Goal: Task Accomplishment & Management: Use online tool/utility

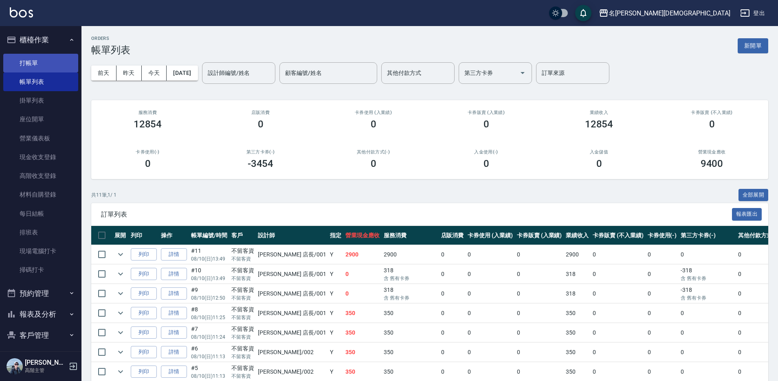
click at [36, 59] on link "打帳單" at bounding box center [40, 63] width 75 height 19
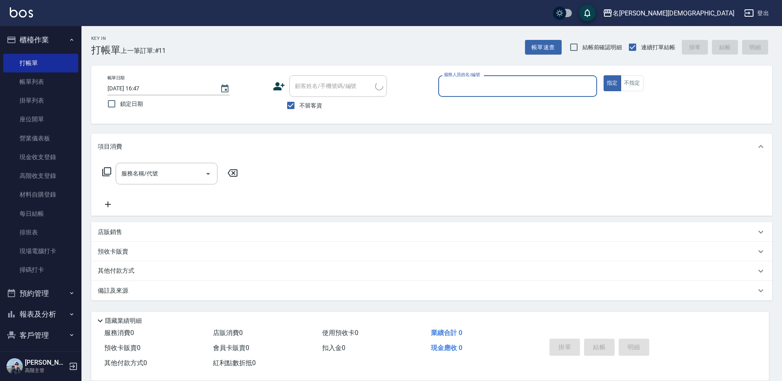
click at [507, 83] on input "服務人員姓名/編號" at bounding box center [518, 86] width 152 height 14
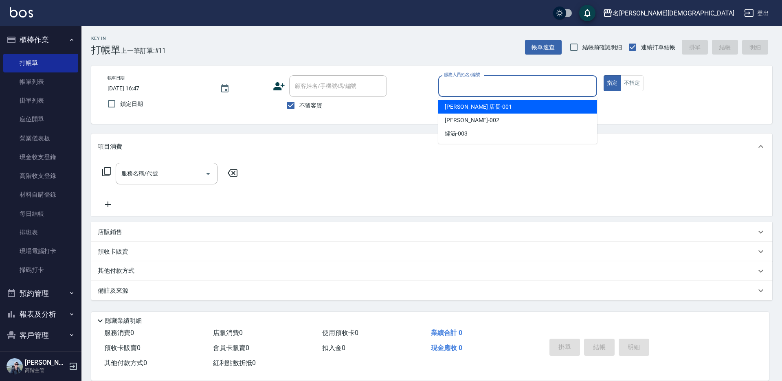
click at [476, 106] on span "leo 店長 -001" at bounding box center [478, 107] width 67 height 9
type input "leo 店長-001"
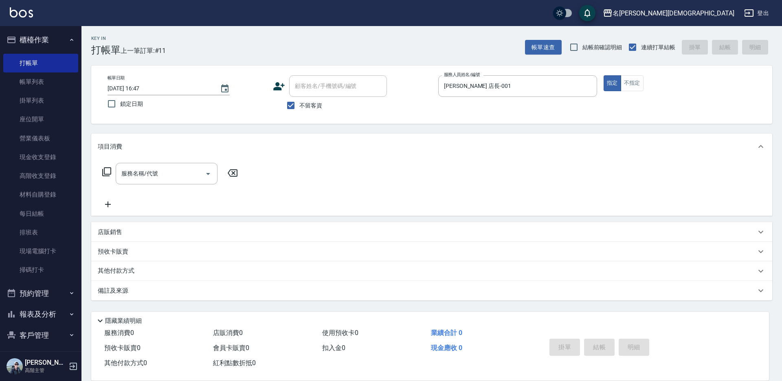
click at [108, 168] on icon at bounding box center [106, 171] width 9 height 9
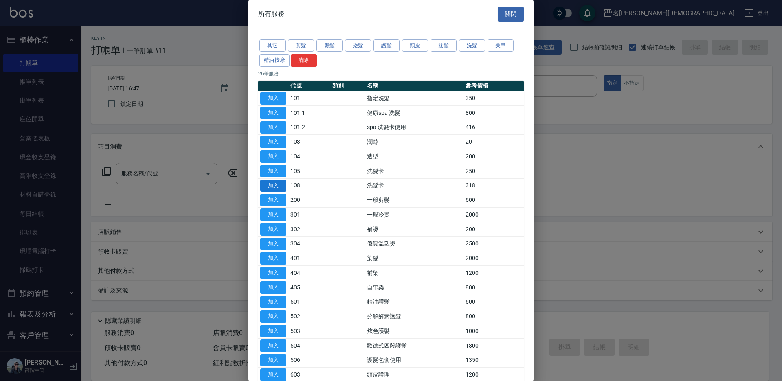
click at [279, 181] on button "加入" at bounding box center [273, 186] width 26 height 13
type input "洗髮卡(108)"
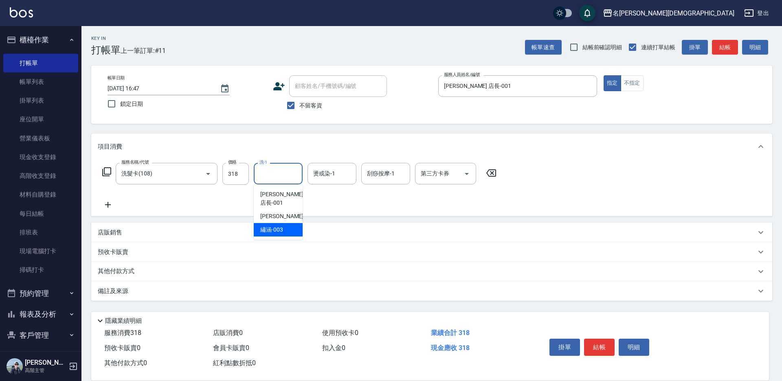
click at [281, 226] on span "繡涵 -003" at bounding box center [271, 230] width 23 height 9
type input "繡涵-003"
click at [428, 180] on input "第三方卡券" at bounding box center [440, 174] width 42 height 14
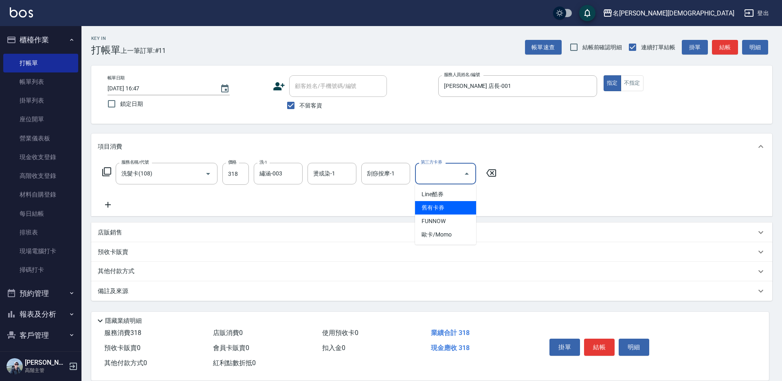
click at [431, 203] on span "舊有卡券" at bounding box center [445, 207] width 61 height 13
type input "舊有卡券"
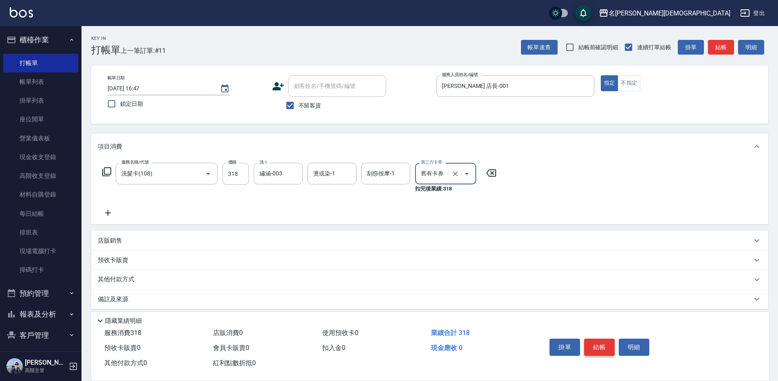
click at [595, 346] on button "結帳" at bounding box center [599, 347] width 31 height 17
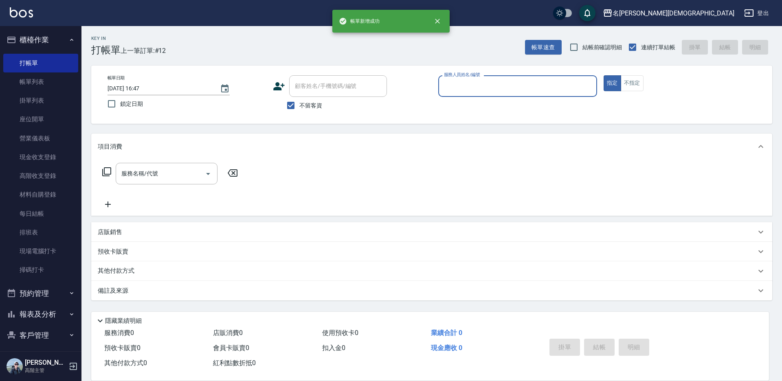
click at [456, 83] on input "服務人員姓名/編號" at bounding box center [518, 86] width 152 height 14
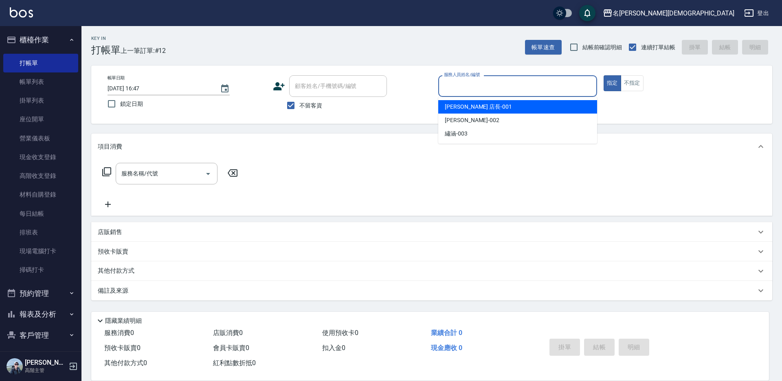
drag, startPoint x: 450, startPoint y: 106, endPoint x: 410, endPoint y: 112, distance: 40.4
click at [449, 106] on span "leo 店長 -001" at bounding box center [478, 107] width 67 height 9
type input "leo 店長-001"
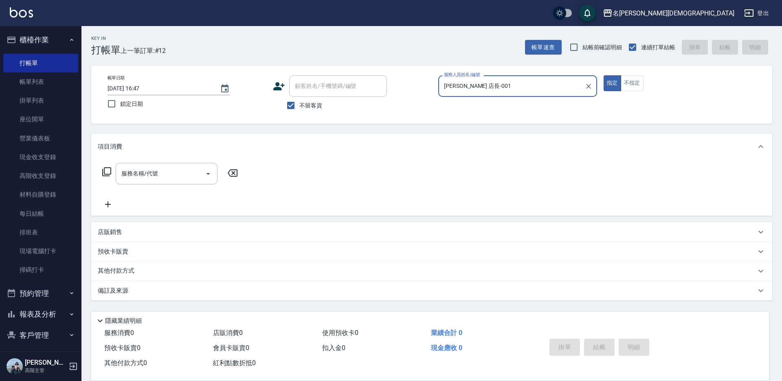
click at [106, 172] on icon at bounding box center [107, 172] width 10 height 10
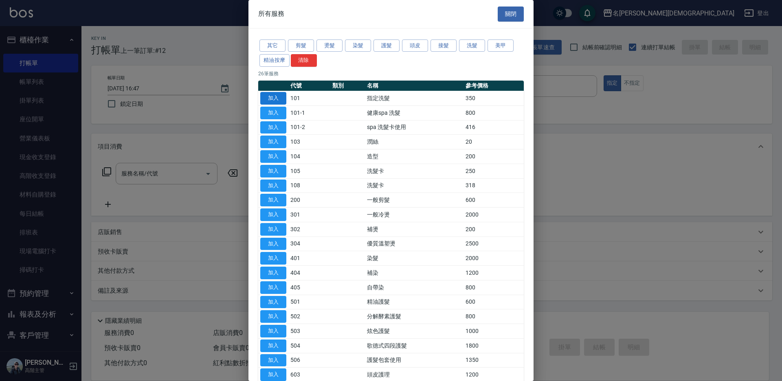
click at [275, 96] on button "加入" at bounding box center [273, 98] width 26 height 13
type input "指定洗髮(101)"
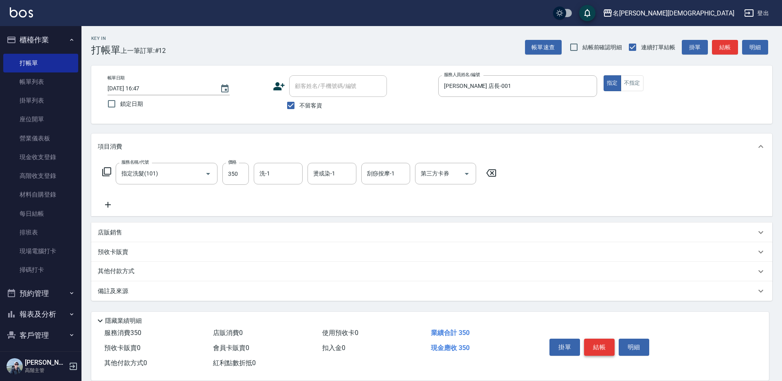
click at [608, 347] on button "結帳" at bounding box center [599, 347] width 31 height 17
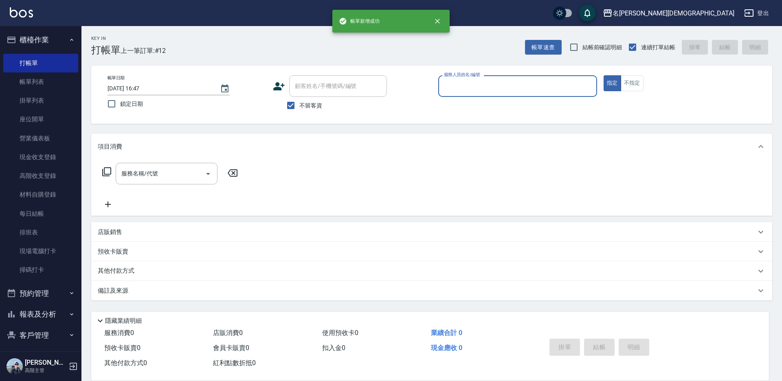
click at [460, 87] on input "服務人員姓名/編號" at bounding box center [518, 86] width 152 height 14
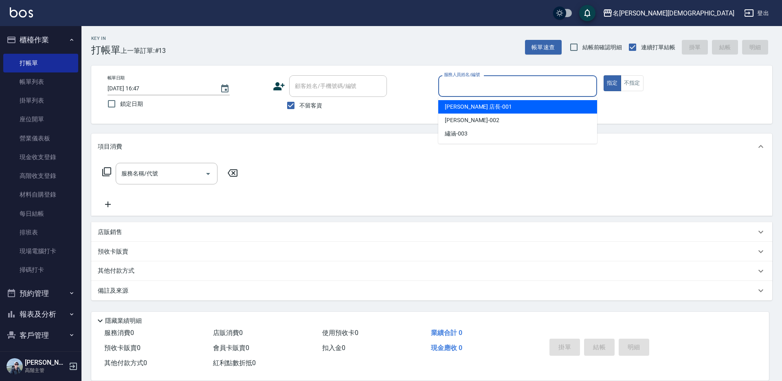
click at [460, 104] on span "leo 店長 -001" at bounding box center [478, 107] width 67 height 9
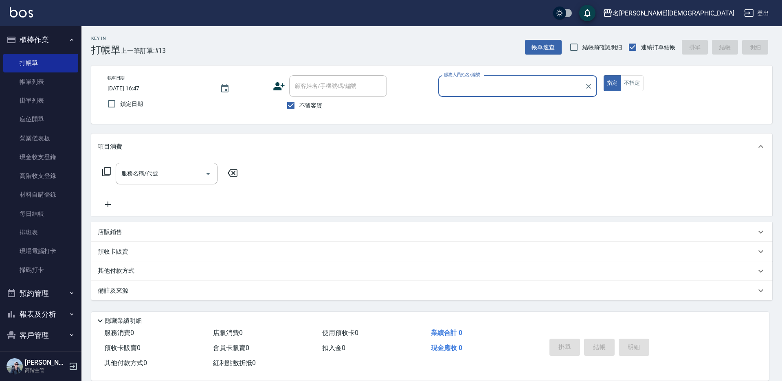
type input "leo 店長-001"
click at [105, 171] on icon at bounding box center [106, 171] width 9 height 9
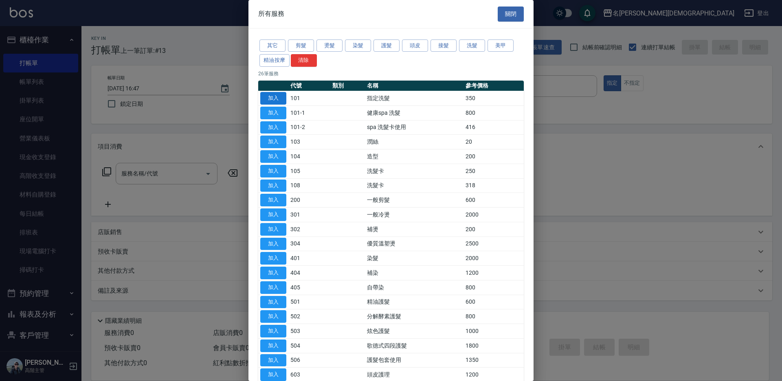
click at [278, 100] on button "加入" at bounding box center [273, 98] width 26 height 13
type input "指定洗髮(101)"
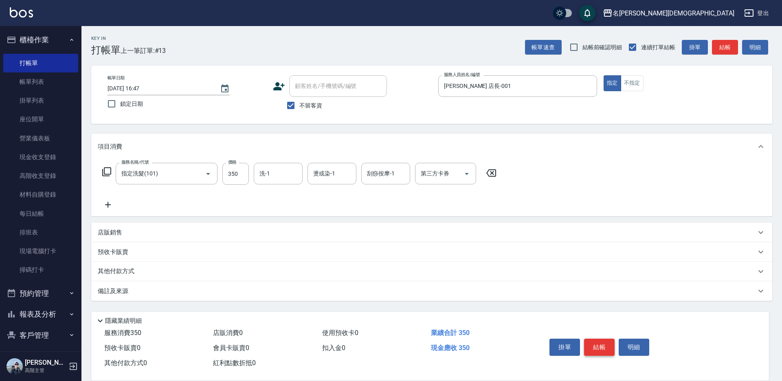
click at [593, 339] on button "結帳" at bounding box center [599, 347] width 31 height 17
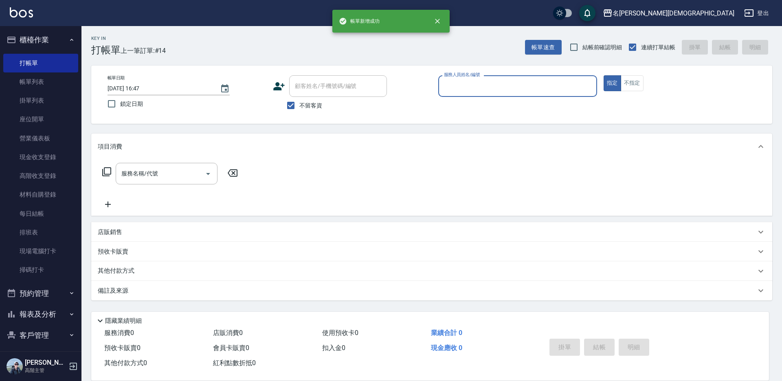
click at [461, 84] on input "服務人員姓名/編號" at bounding box center [518, 86] width 152 height 14
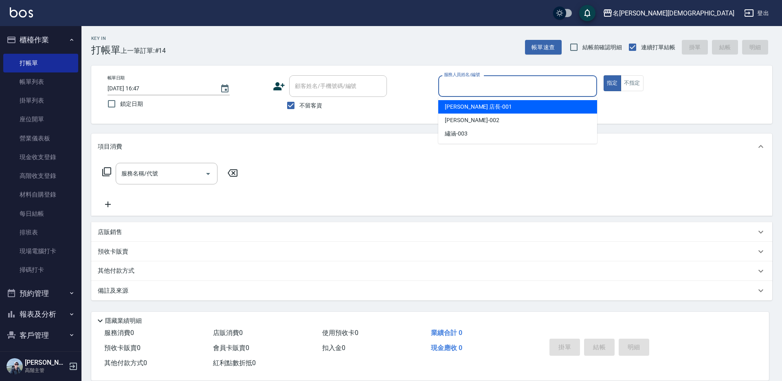
click at [457, 106] on span "leo 店長 -001" at bounding box center [478, 107] width 67 height 9
type input "leo 店長-001"
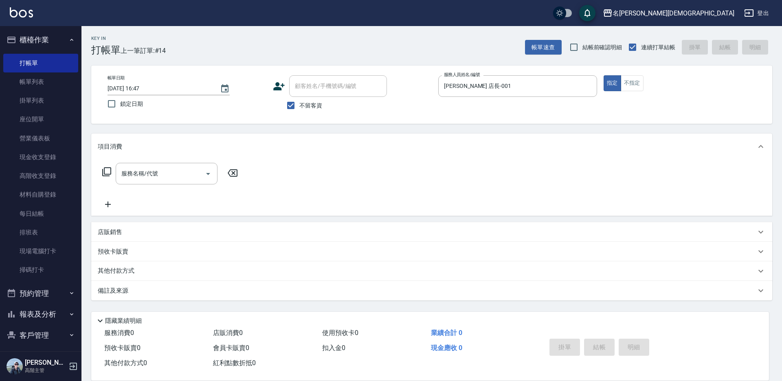
click at [106, 171] on icon at bounding box center [107, 172] width 10 height 10
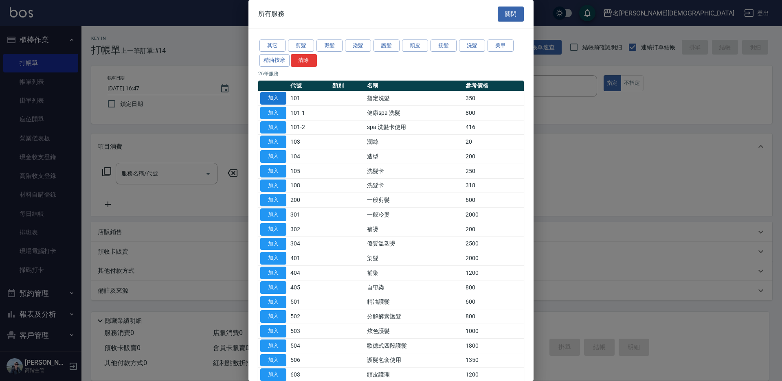
click at [279, 95] on button "加入" at bounding box center [273, 98] width 26 height 13
type input "指定洗髮(101)"
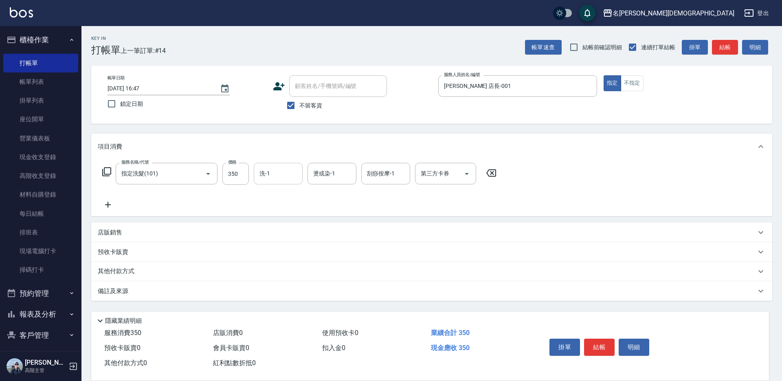
drag, startPoint x: 273, startPoint y: 154, endPoint x: 277, endPoint y: 183, distance: 28.8
click at [277, 176] on input "洗-1" at bounding box center [279, 174] width 42 height 14
click at [290, 223] on div "繡涵 -003" at bounding box center [278, 229] width 49 height 13
type input "繡涵-003"
click at [587, 341] on button "結帳" at bounding box center [599, 347] width 31 height 17
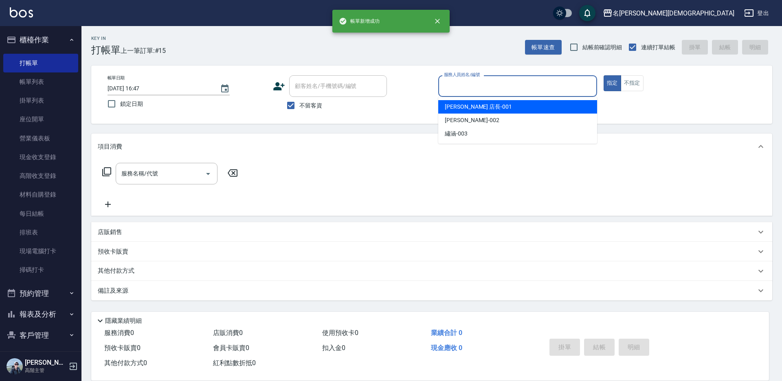
drag, startPoint x: 457, startPoint y: 84, endPoint x: 463, endPoint y: 100, distance: 17.3
click at [457, 84] on input "服務人員姓名/編號" at bounding box center [518, 86] width 152 height 14
click at [463, 105] on span "leo 店長 -001" at bounding box center [478, 107] width 67 height 9
type input "leo 店長-001"
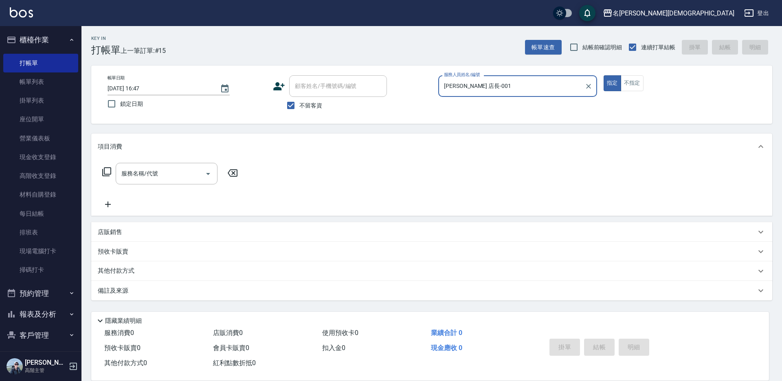
click at [106, 172] on icon at bounding box center [107, 172] width 10 height 10
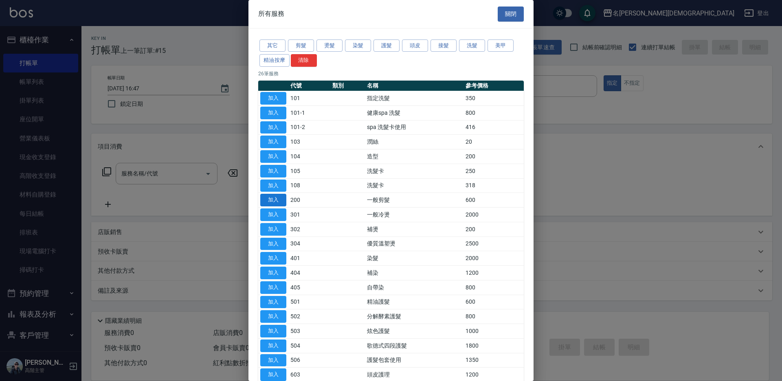
click at [277, 199] on button "加入" at bounding box center [273, 200] width 26 height 13
type input "一般剪髮(200)"
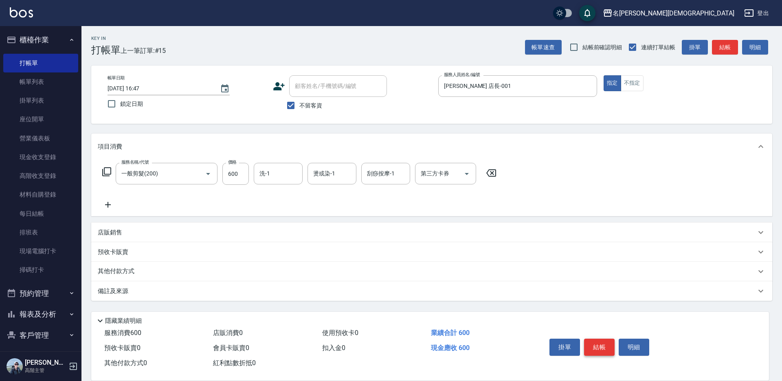
click at [587, 342] on button "結帳" at bounding box center [599, 347] width 31 height 17
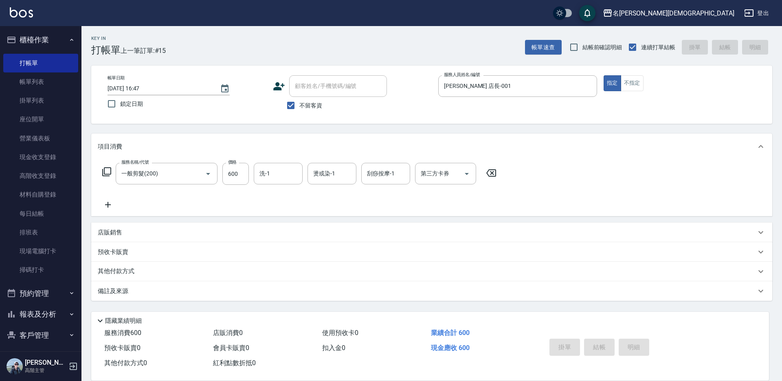
type input "2025/08/10 16:48"
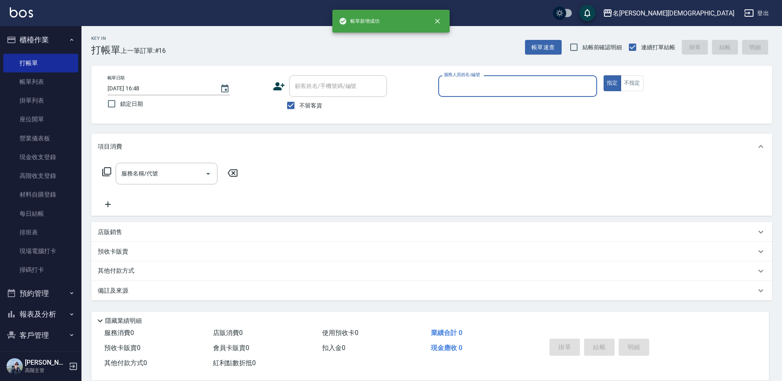
click at [457, 83] on input "服務人員姓名/編號" at bounding box center [518, 86] width 152 height 14
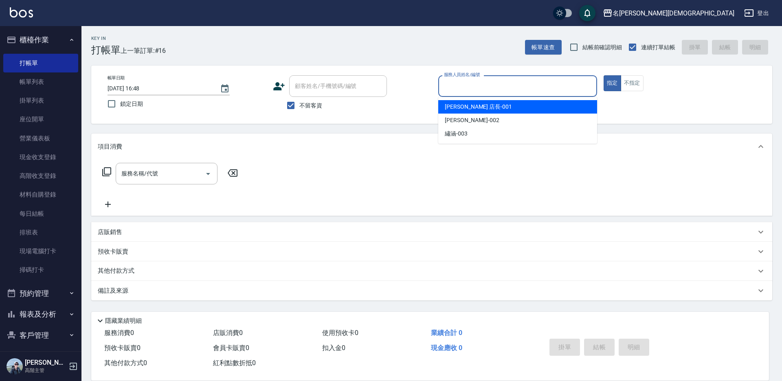
click at [462, 106] on span "leo 店長 -001" at bounding box center [478, 107] width 67 height 9
type input "leo 店長-001"
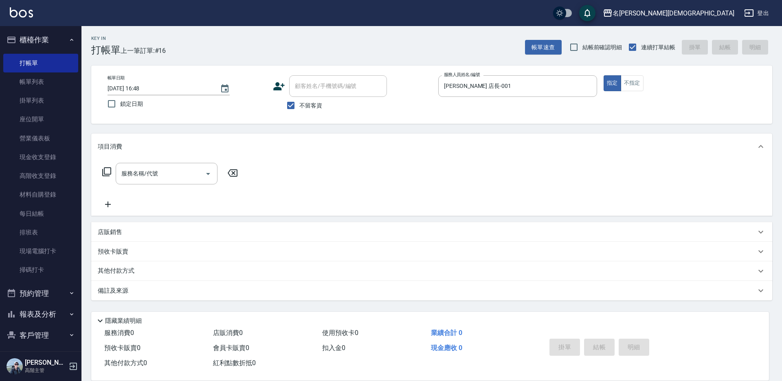
click at [107, 170] on icon at bounding box center [107, 172] width 10 height 10
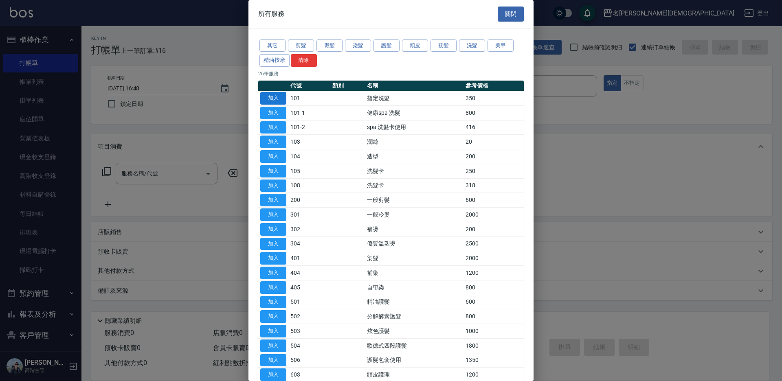
click at [269, 99] on button "加入" at bounding box center [273, 98] width 26 height 13
type input "指定洗髮(101)"
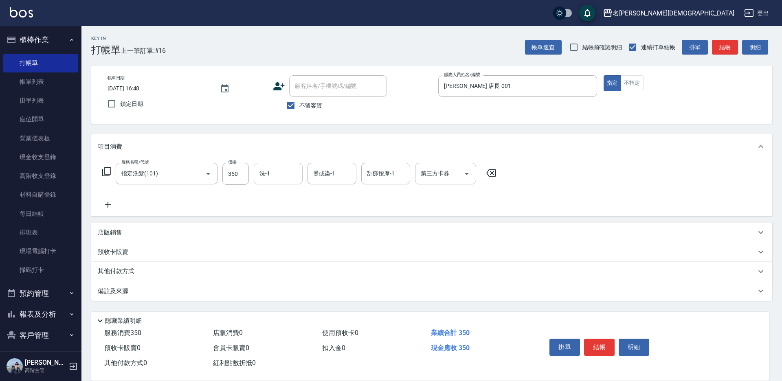
click at [269, 176] on div "洗-1 洗-1" at bounding box center [278, 174] width 49 height 22
click at [274, 223] on div "繡涵 -003" at bounding box center [278, 229] width 49 height 13
type input "繡涵-003"
click at [107, 171] on icon at bounding box center [107, 172] width 10 height 10
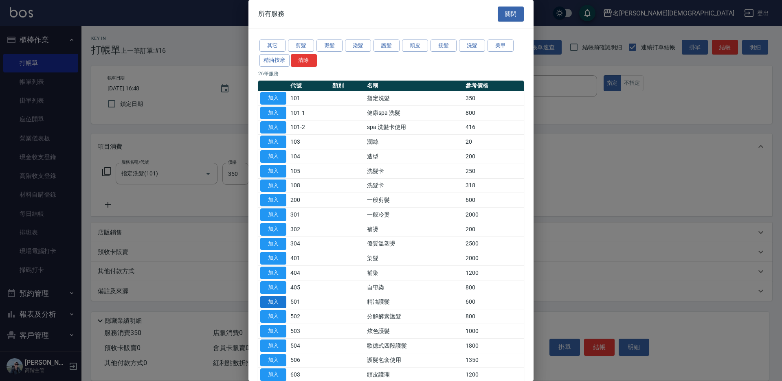
click at [279, 301] on button "加入" at bounding box center [273, 302] width 26 height 13
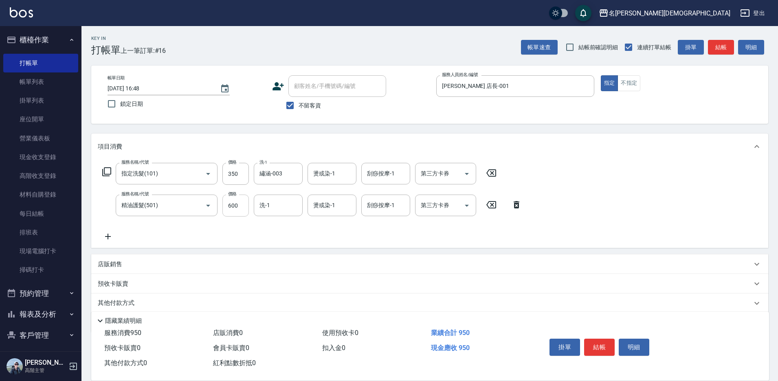
click at [242, 209] on input "600" at bounding box center [236, 206] width 26 height 22
type input "300"
click at [275, 200] on input "洗-1" at bounding box center [279, 205] width 42 height 14
click at [278, 258] on span "繡涵 -003" at bounding box center [271, 262] width 23 height 9
type input "繡涵-003"
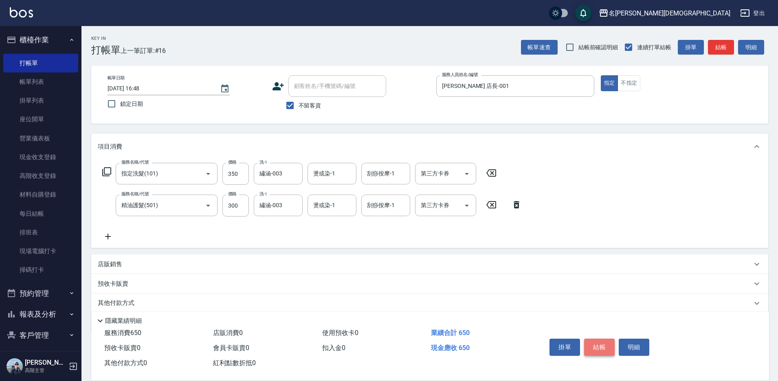
click at [600, 347] on button "結帳" at bounding box center [599, 347] width 31 height 17
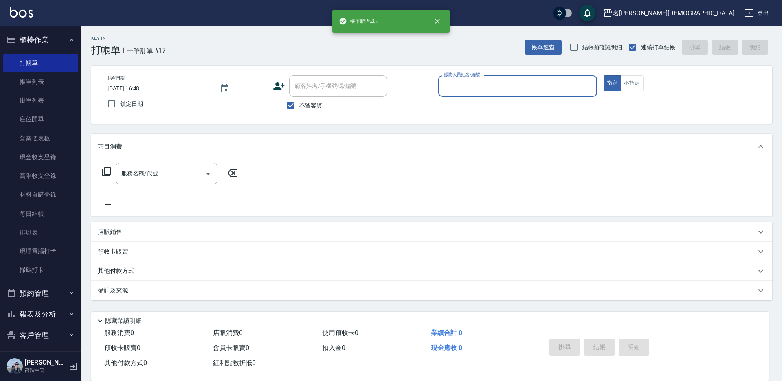
click at [454, 84] on input "服務人員姓名/編號" at bounding box center [518, 86] width 152 height 14
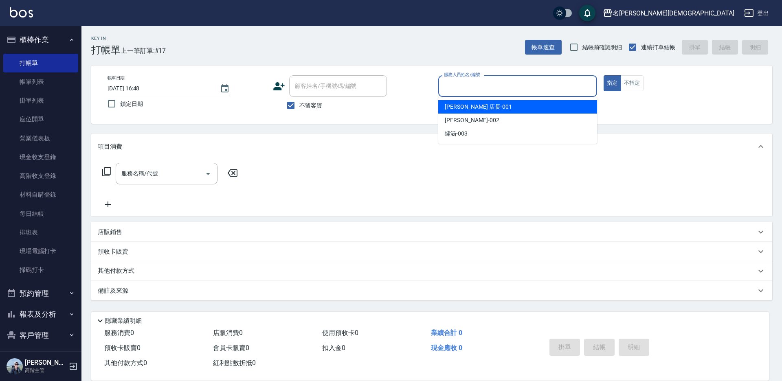
click at [462, 110] on span "leo 店長 -001" at bounding box center [478, 107] width 67 height 9
type input "leo 店長-001"
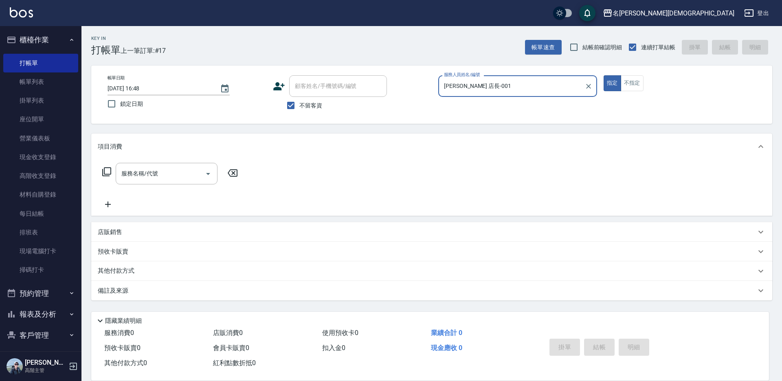
click at [105, 168] on icon at bounding box center [106, 171] width 9 height 9
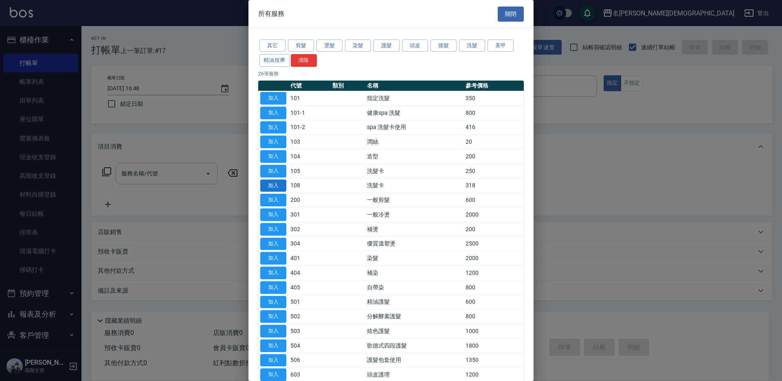
click at [271, 184] on button "加入" at bounding box center [273, 186] width 26 height 13
type input "洗髮卡(108)"
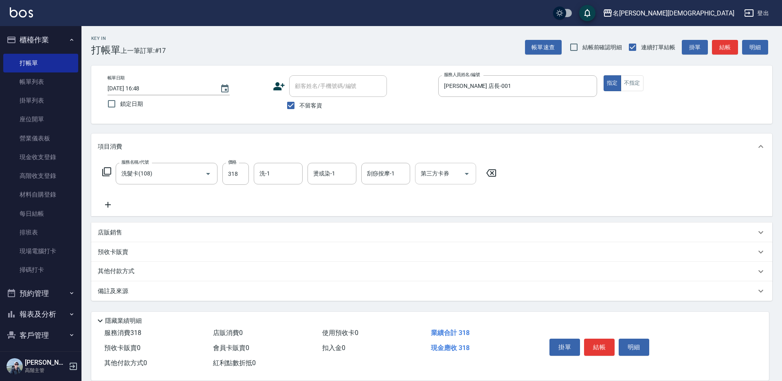
click at [424, 175] on div "第三方卡券 第三方卡券" at bounding box center [445, 174] width 61 height 22
click at [433, 209] on span "舊有卡券" at bounding box center [445, 207] width 61 height 13
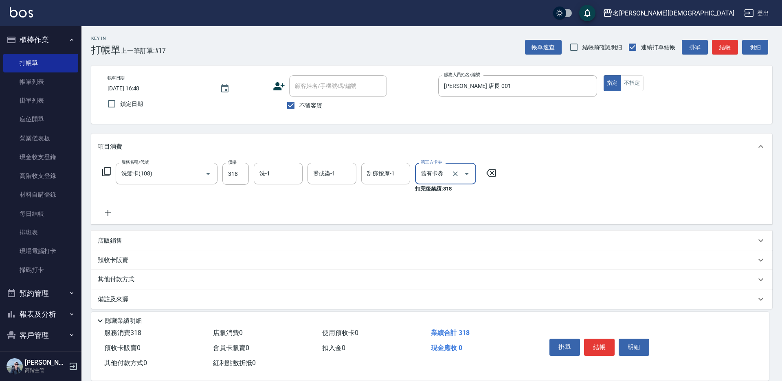
type input "舊有卡券"
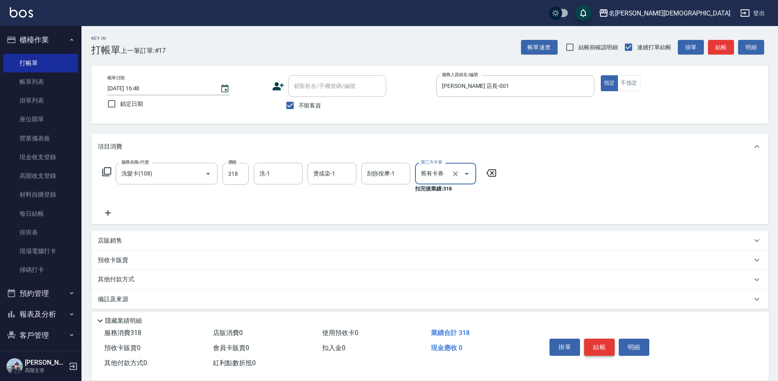
click at [604, 348] on button "結帳" at bounding box center [599, 347] width 31 height 17
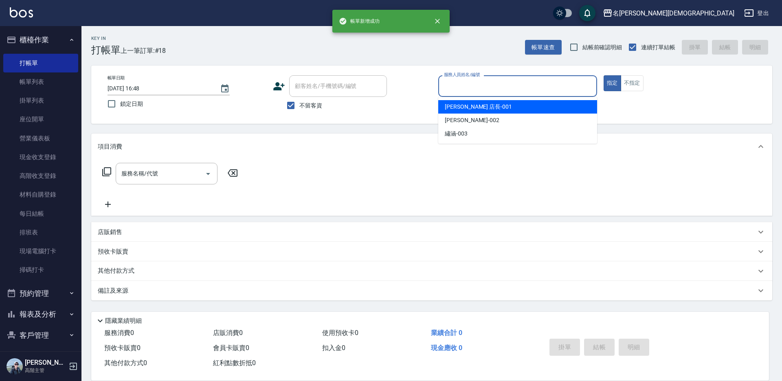
click at [451, 86] on input "服務人員姓名/編號" at bounding box center [518, 86] width 152 height 14
click at [451, 104] on span "leo 店長 -001" at bounding box center [478, 107] width 67 height 9
type input "leo 店長-001"
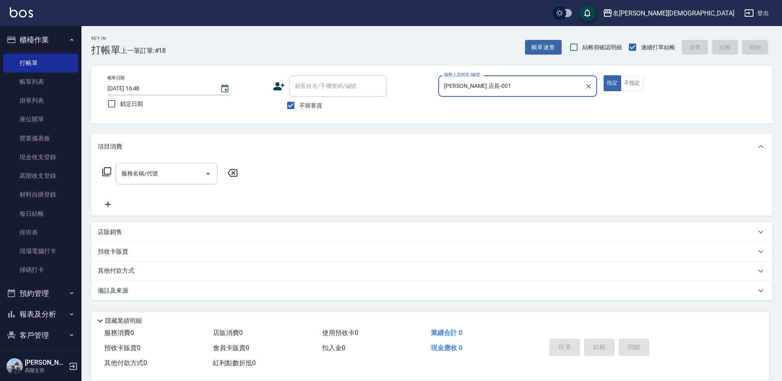
click at [104, 172] on icon at bounding box center [106, 171] width 9 height 9
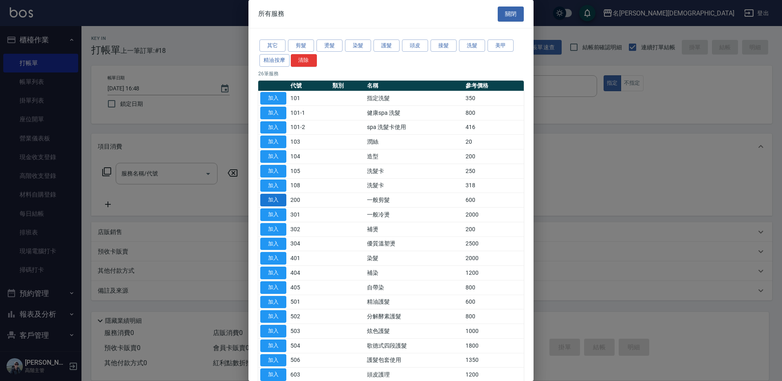
click at [265, 198] on button "加入" at bounding box center [273, 200] width 26 height 13
type input "一般剪髮(200)"
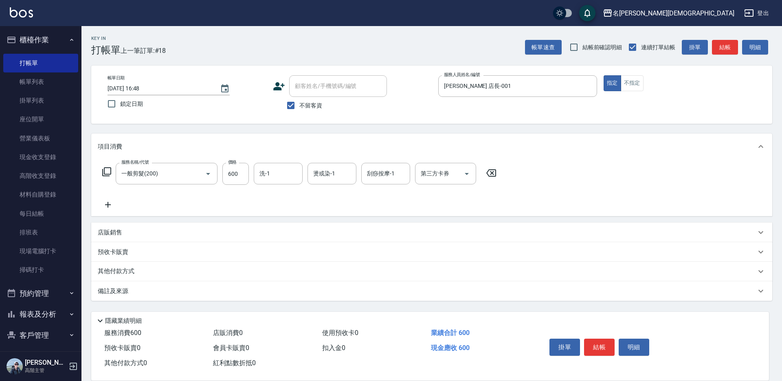
click at [592, 346] on button "結帳" at bounding box center [599, 347] width 31 height 17
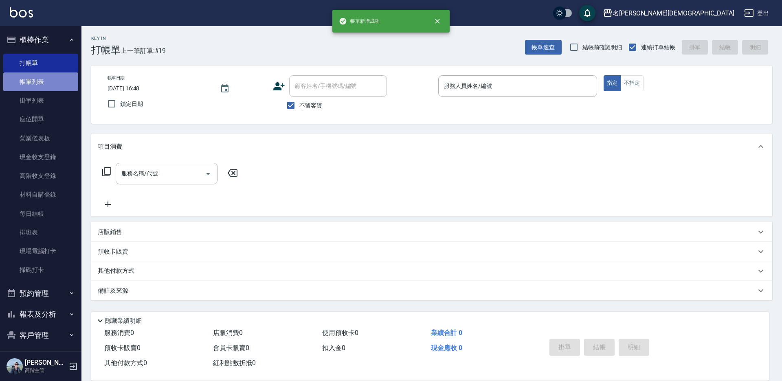
click at [46, 84] on link "帳單列表" at bounding box center [40, 82] width 75 height 19
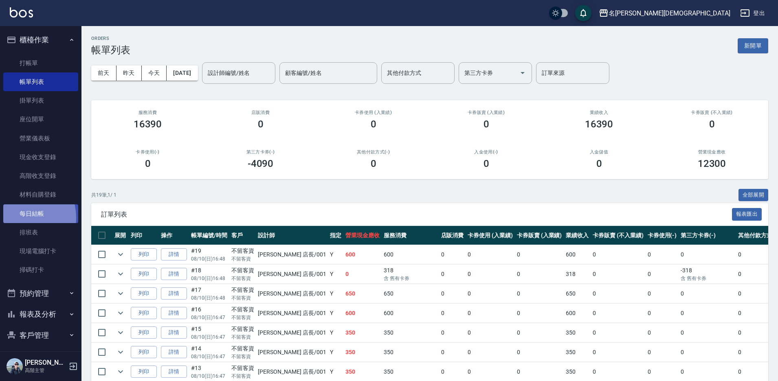
drag, startPoint x: 21, startPoint y: 218, endPoint x: 49, endPoint y: 204, distance: 30.8
click at [21, 217] on link "每日結帳" at bounding box center [40, 214] width 75 height 19
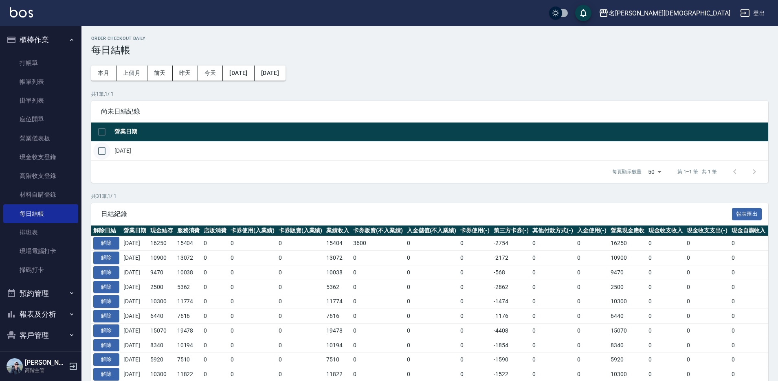
click at [98, 146] on input "checkbox" at bounding box center [101, 151] width 17 height 17
checkbox input "true"
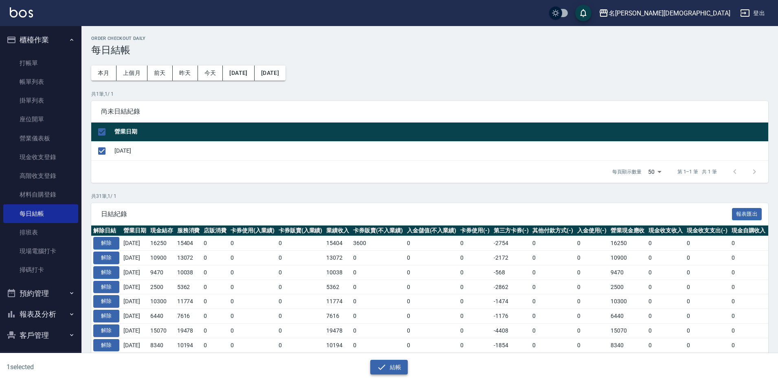
click at [394, 368] on button "結帳" at bounding box center [389, 367] width 38 height 15
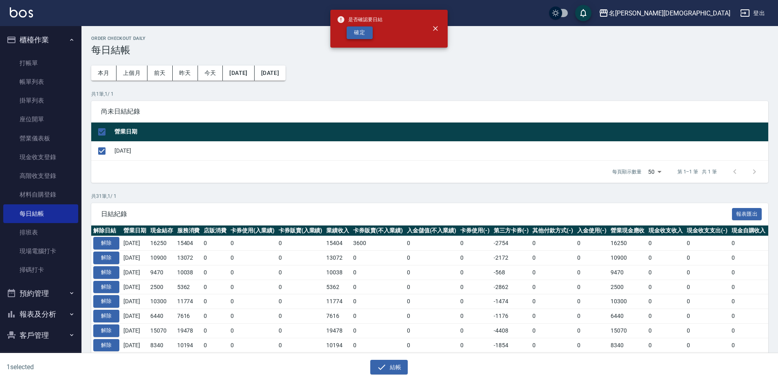
click at [356, 36] on button "確定" at bounding box center [360, 32] width 26 height 13
checkbox input "false"
